Goal: Check status: Check status

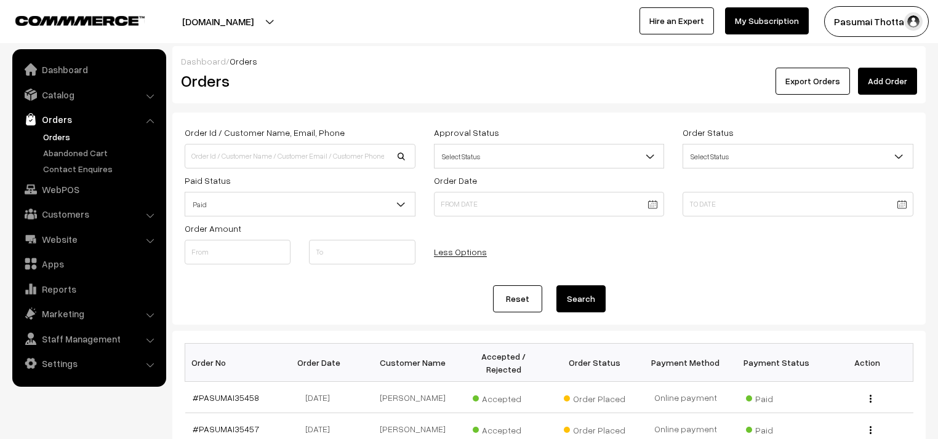
scroll to position [49, 0]
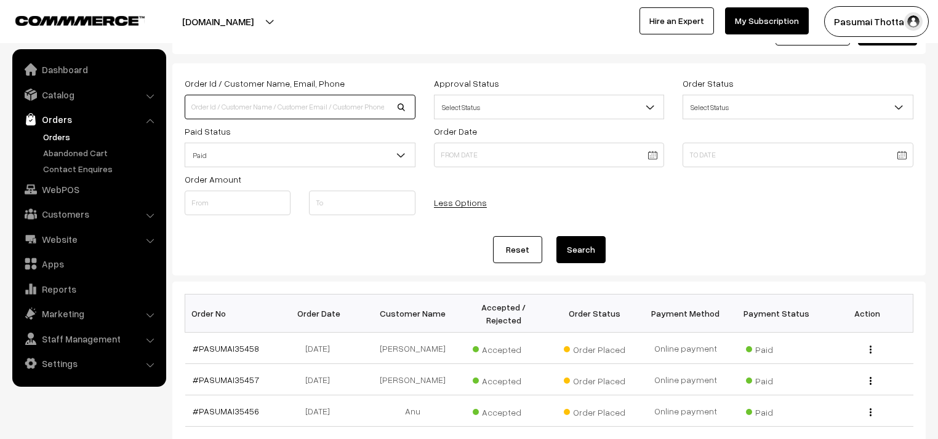
click at [209, 106] on input at bounding box center [300, 107] width 231 height 25
type input "9087976717"
click at [556, 236] on button "Search" at bounding box center [580, 249] width 49 height 27
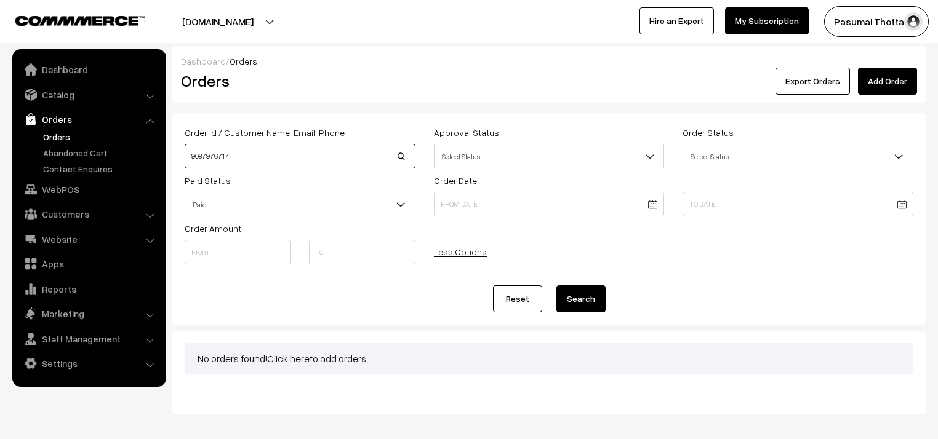
click at [253, 159] on input "9087976717" at bounding box center [300, 156] width 231 height 25
type input "9"
type input "monisha"
click at [556, 286] on button "Search" at bounding box center [580, 299] width 49 height 27
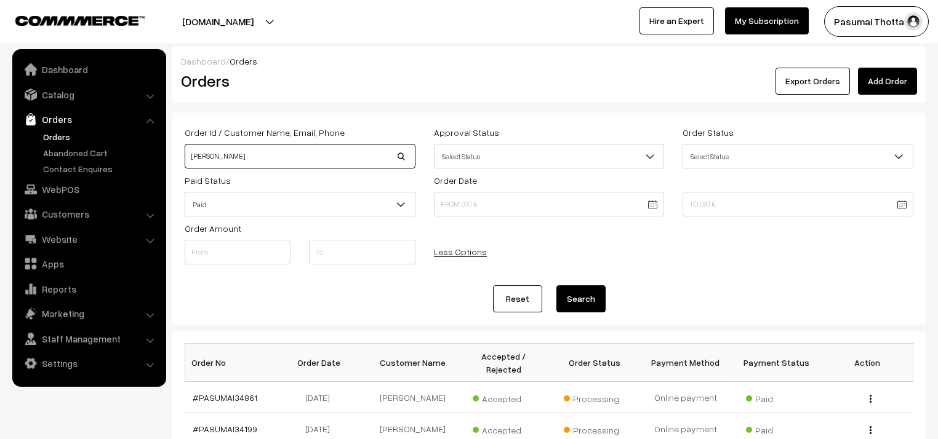
click at [239, 147] on input "[PERSON_NAME]" at bounding box center [300, 156] width 231 height 25
type input "m"
type input "9148788542"
click at [556, 286] on button "Search" at bounding box center [580, 299] width 49 height 27
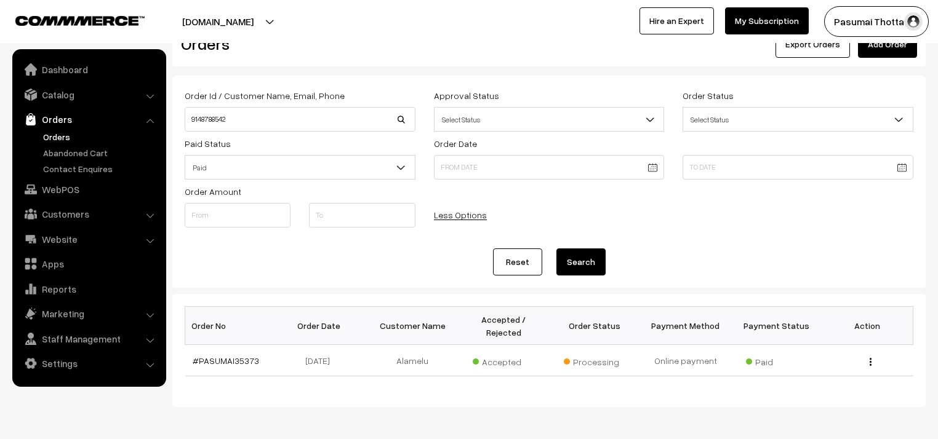
scroll to position [71, 0]
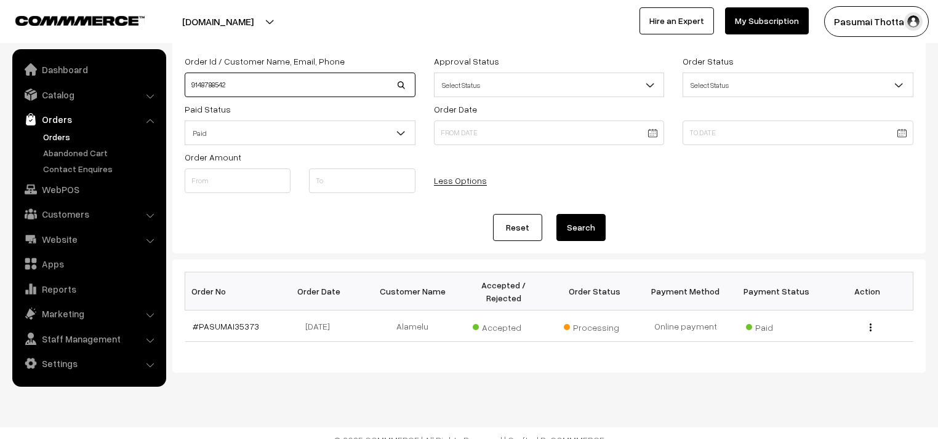
click at [262, 89] on input "9148788542" at bounding box center [300, 85] width 231 height 25
type input "9"
type input "9094777298"
click at [556, 214] on button "Search" at bounding box center [580, 227] width 49 height 27
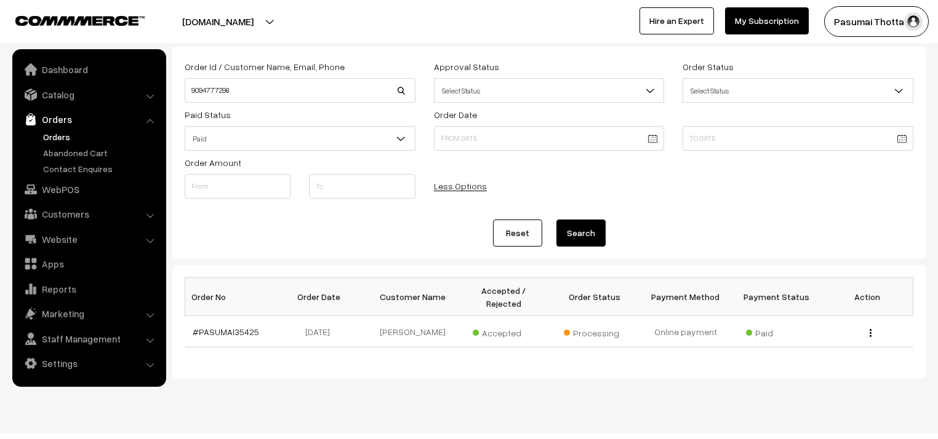
scroll to position [71, 0]
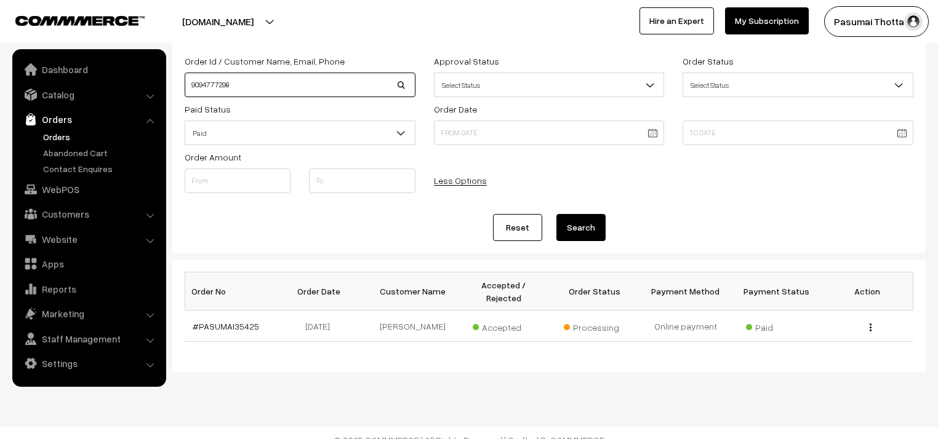
click at [262, 86] on input "9094777298" at bounding box center [300, 85] width 231 height 25
type input "9"
type input "9384707789"
click at [556, 214] on button "Search" at bounding box center [580, 227] width 49 height 27
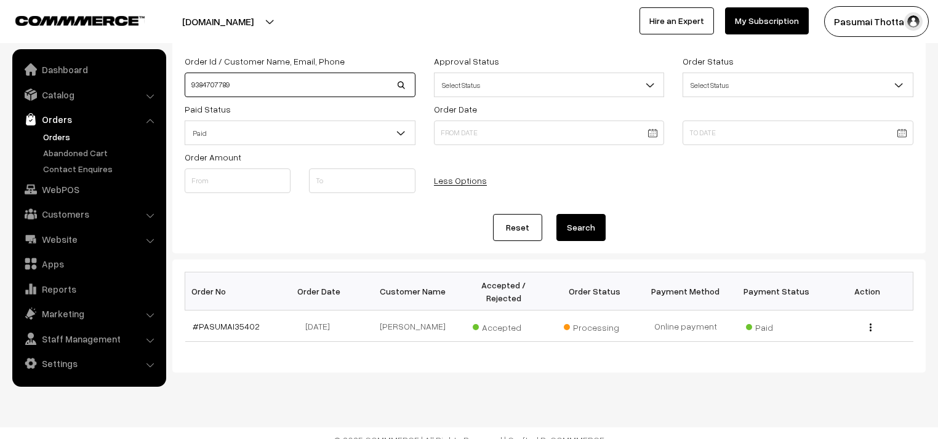
click at [251, 81] on input "9384707789" at bounding box center [300, 85] width 231 height 25
type input "9"
type input "7598084650"
click at [556, 214] on button "Search" at bounding box center [580, 227] width 49 height 27
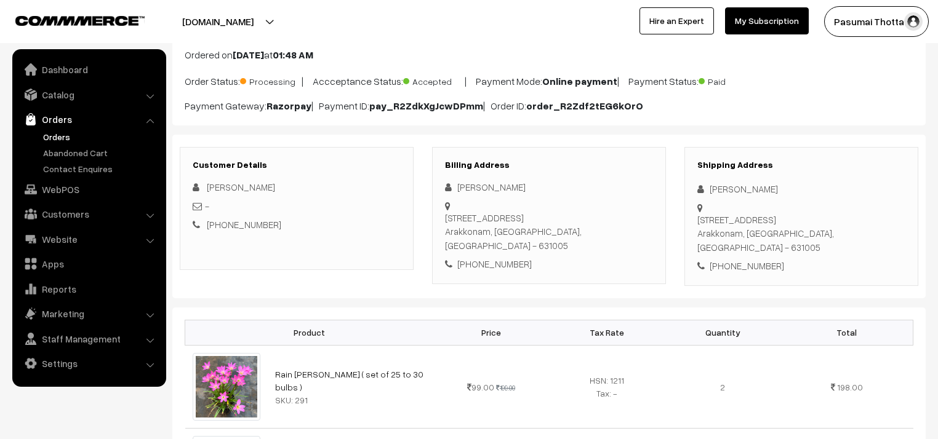
scroll to position [49, 0]
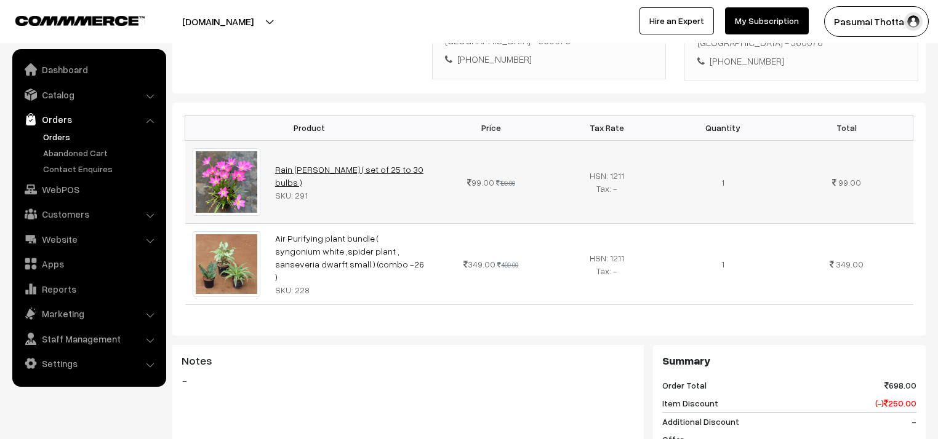
scroll to position [246, 0]
